Goal: Contribute content: Contribute content

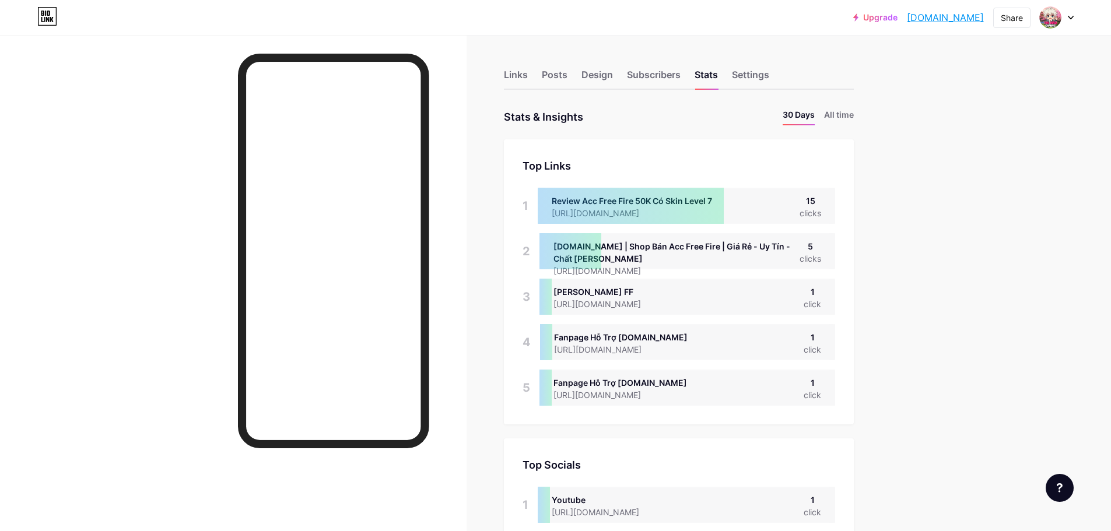
scroll to position [582571, 581991]
drag, startPoint x: 0, startPoint y: 0, endPoint x: 949, endPoint y: 380, distance: 1021.8
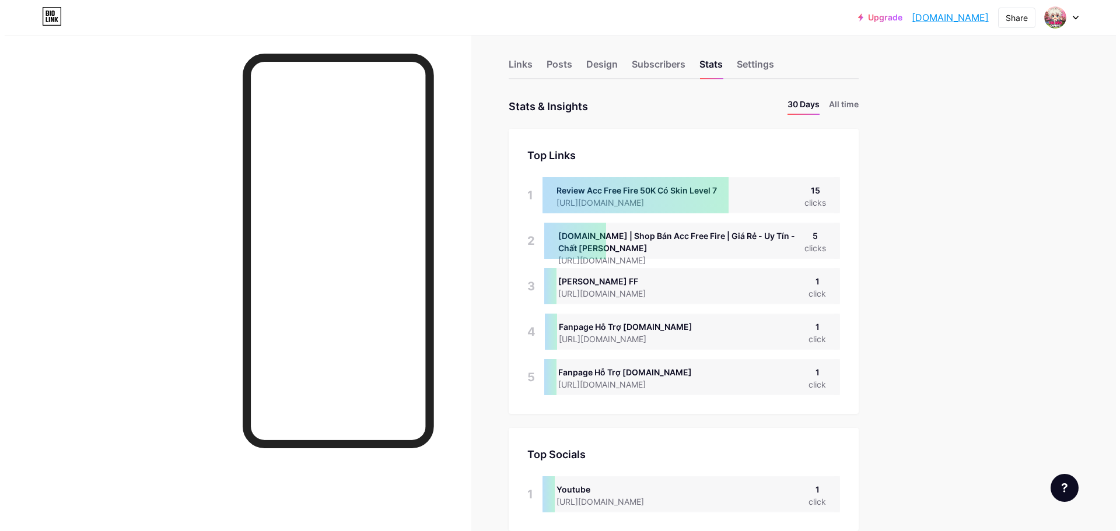
scroll to position [0, 0]
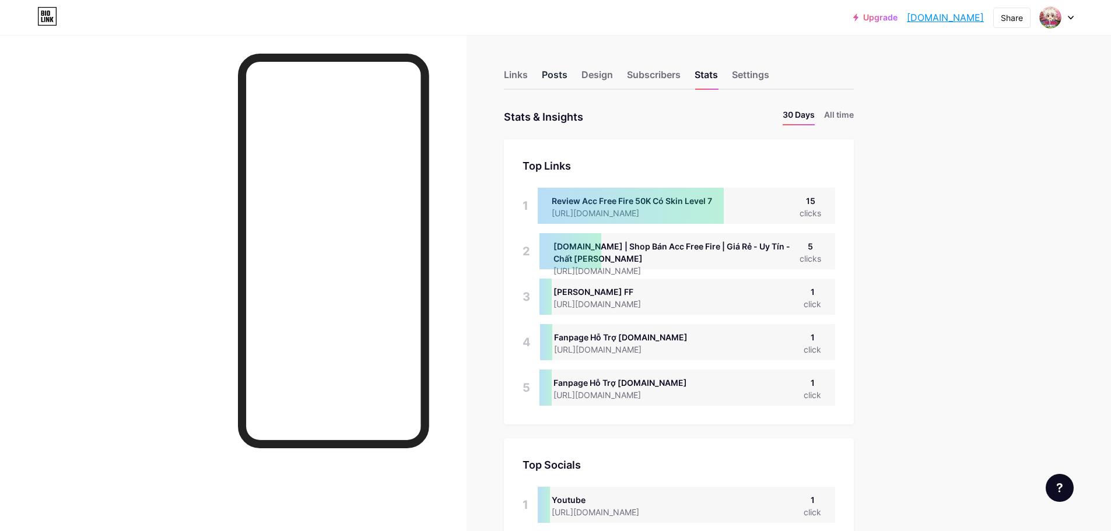
click at [552, 83] on div "Posts" at bounding box center [555, 78] width 26 height 21
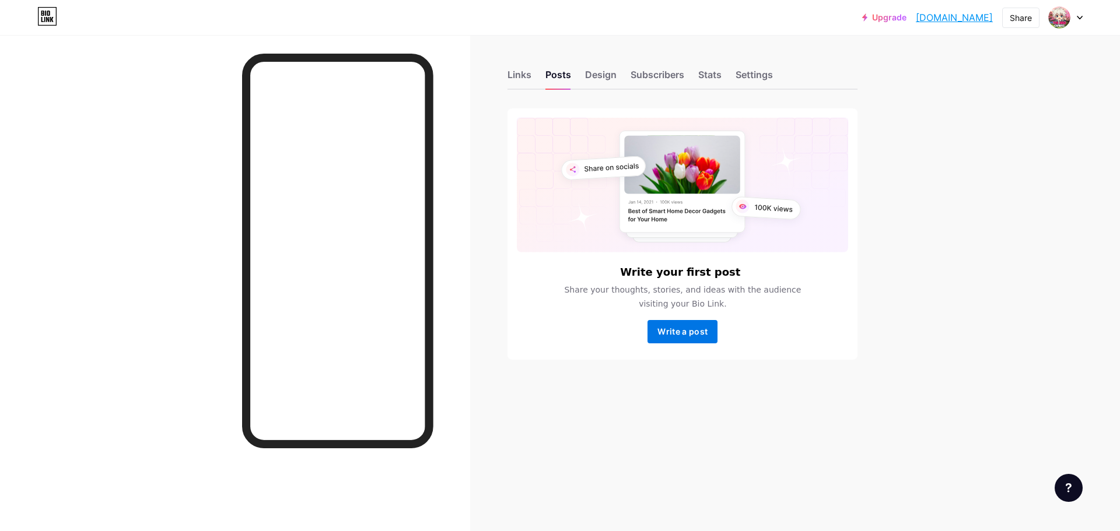
click at [690, 339] on button "Write a post" at bounding box center [682, 331] width 70 height 23
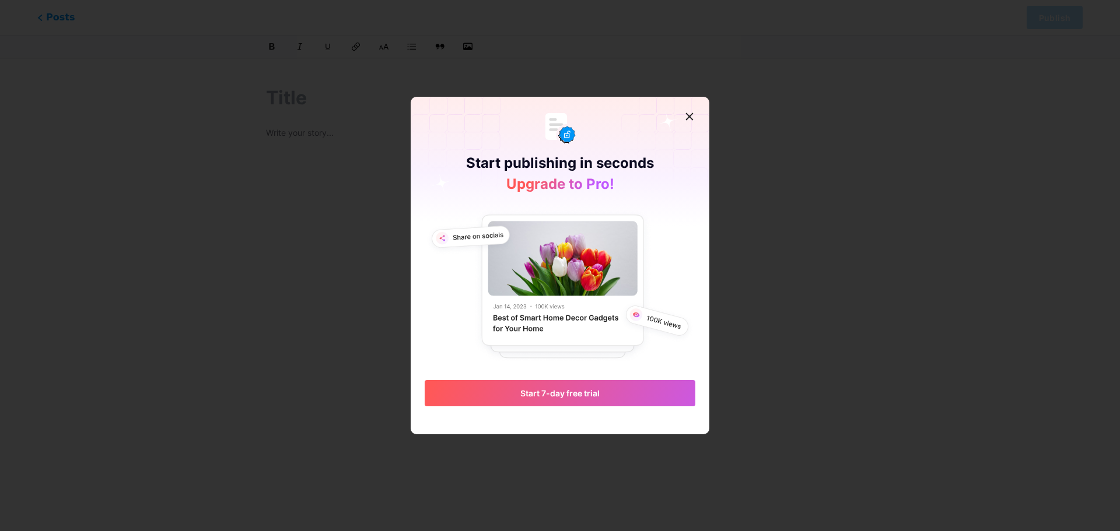
click at [689, 113] on icon at bounding box center [689, 116] width 9 height 9
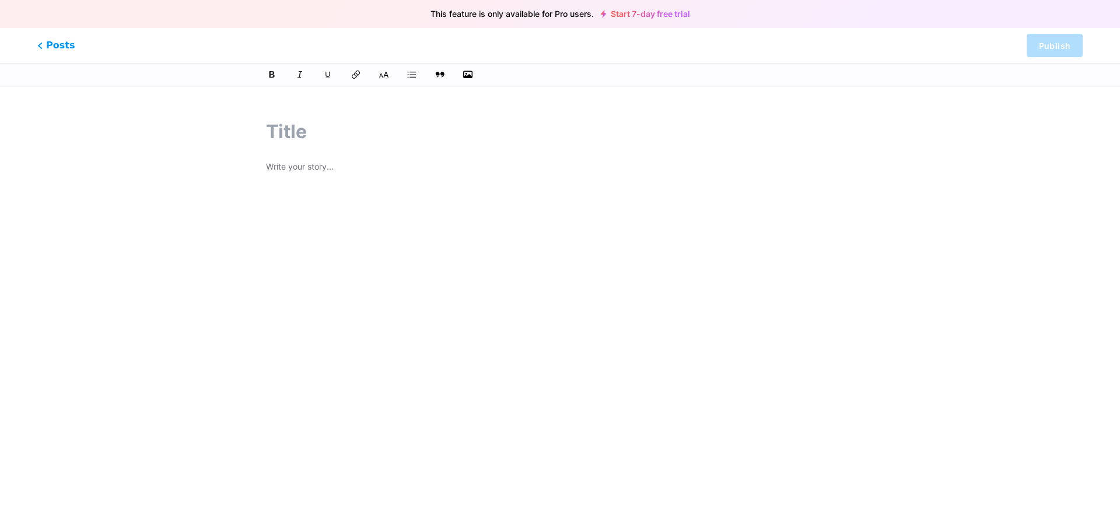
click at [341, 153] on div at bounding box center [560, 287] width 620 height 366
click at [329, 128] on input "text" at bounding box center [560, 132] width 588 height 28
click at [283, 136] on input "text" at bounding box center [560, 132] width 588 height 28
click at [281, 175] on p at bounding box center [560, 168] width 588 height 16
click at [289, 142] on input "text" at bounding box center [560, 132] width 588 height 28
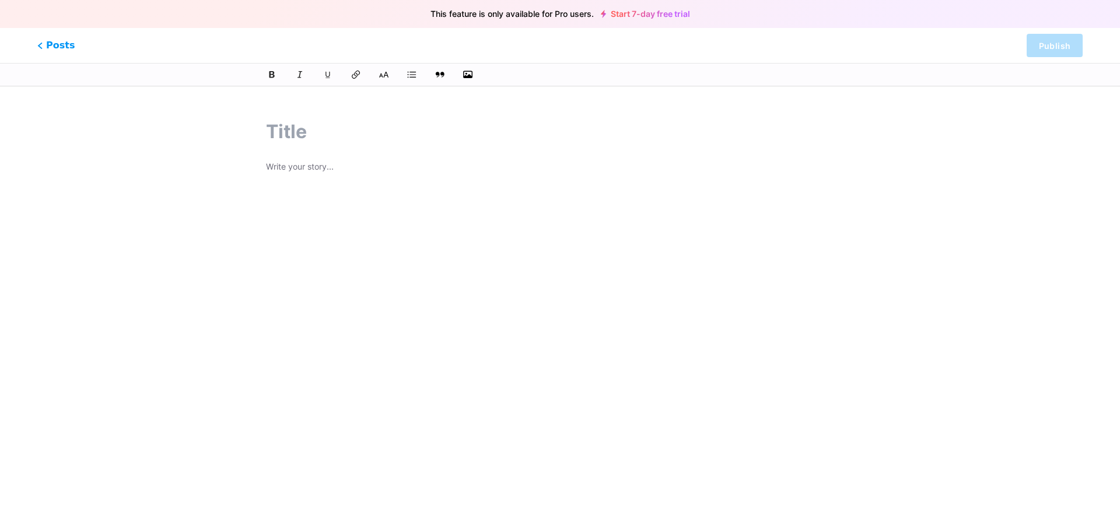
click at [41, 57] on div "Posts Publish" at bounding box center [560, 45] width 1120 height 35
click at [50, 51] on span "Posts" at bounding box center [56, 45] width 41 height 15
